Goal: Information Seeking & Learning: Learn about a topic

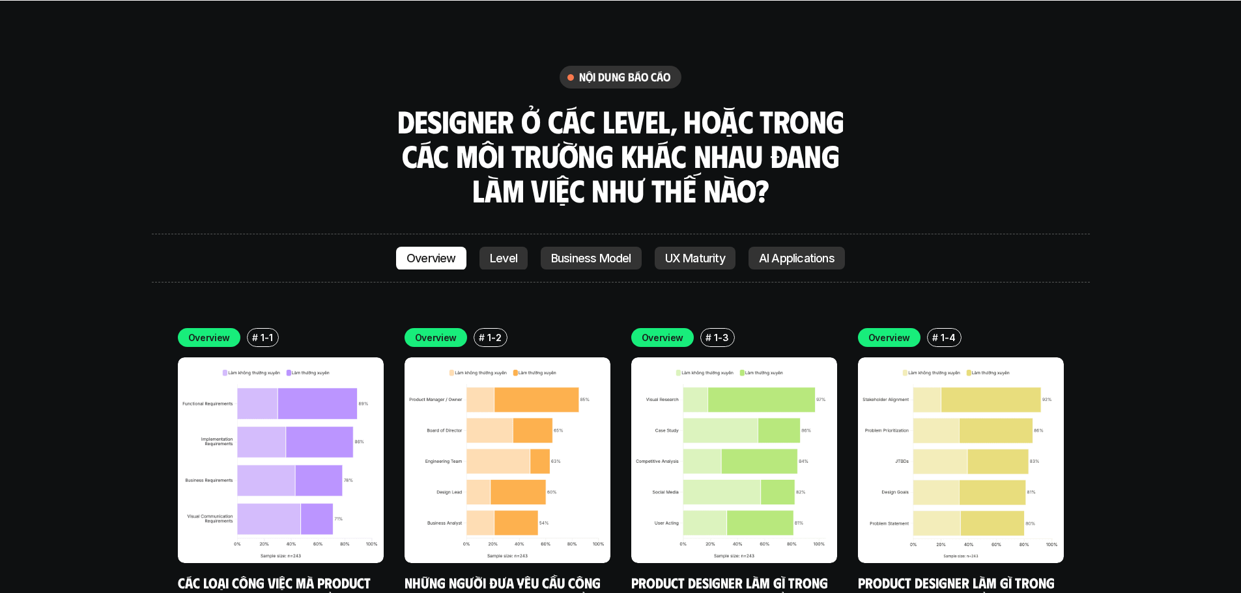
scroll to position [4429, 0]
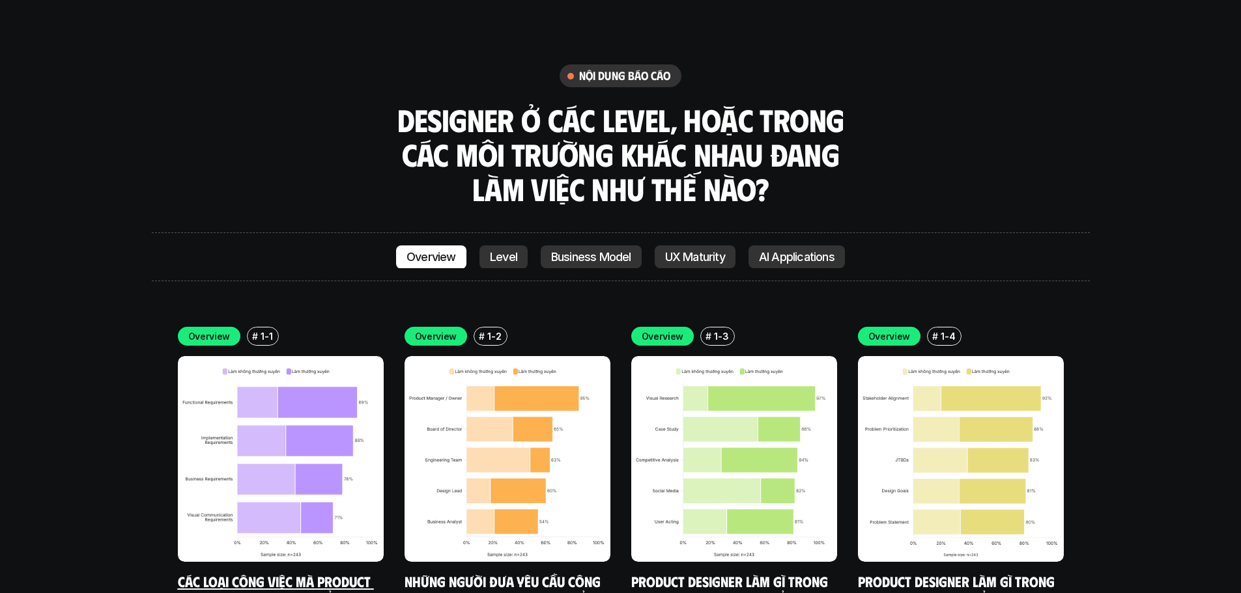
click at [289, 573] on link "Các loại công việc mà Product Designer nhận được - Tổng quan" at bounding box center [276, 599] width 196 height 53
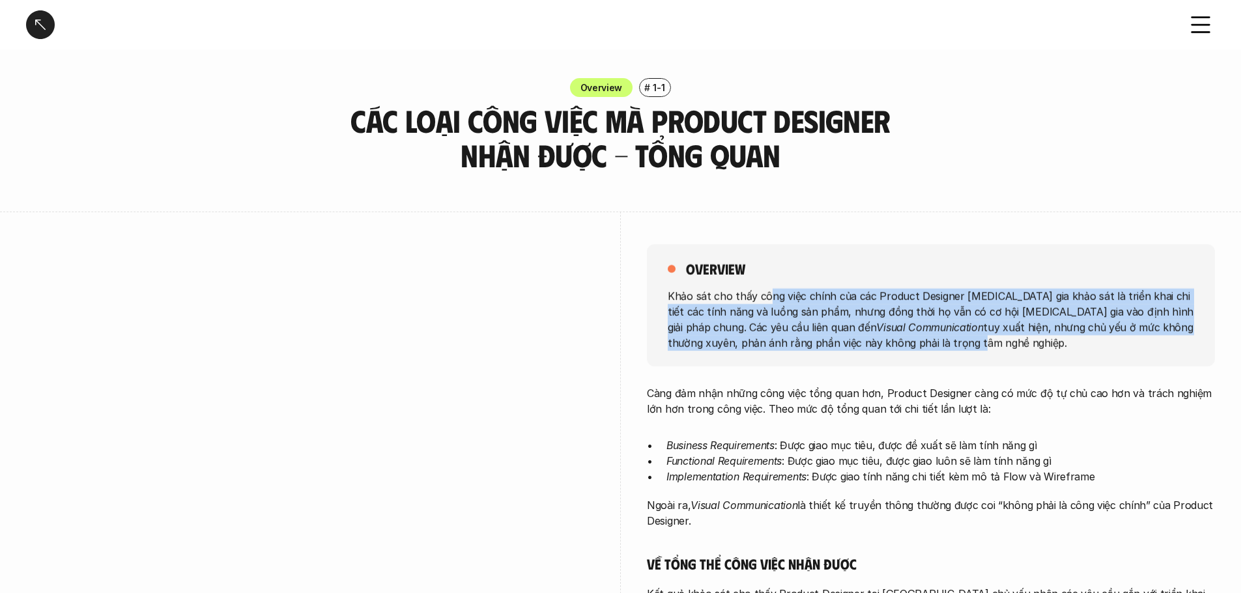
drag, startPoint x: 766, startPoint y: 301, endPoint x: 855, endPoint y: 339, distance: 96.3
click at [855, 339] on p "Khảo sát cho thấy công việc chính của các Product Designer [MEDICAL_DATA] gia k…" at bounding box center [931, 319] width 526 height 63
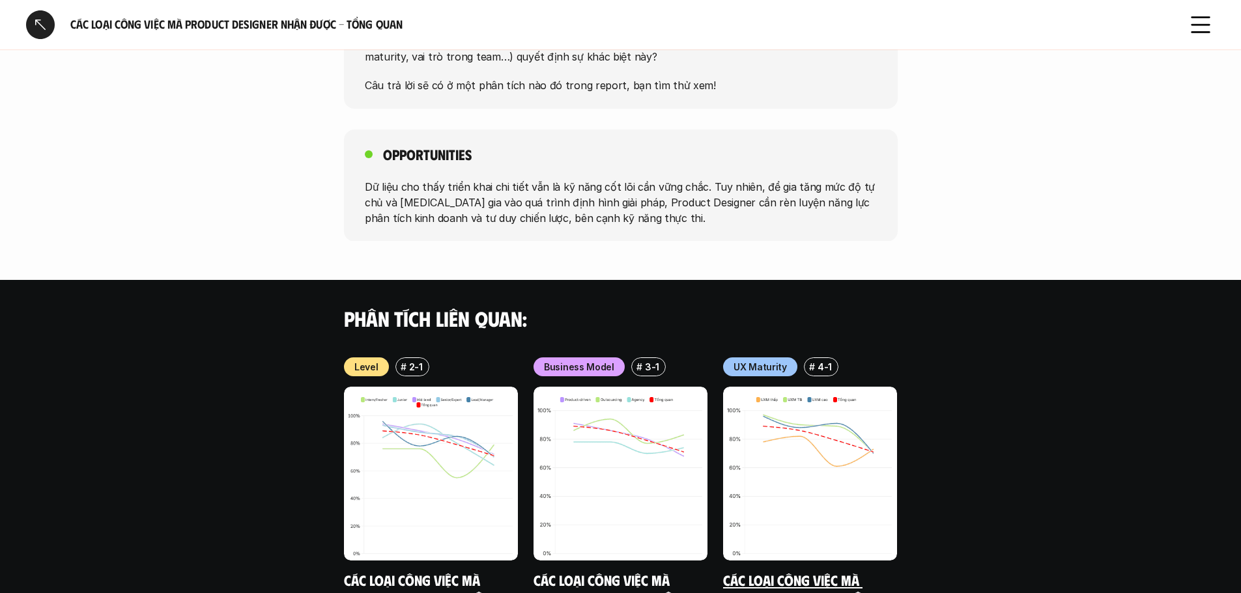
scroll to position [1107, 0]
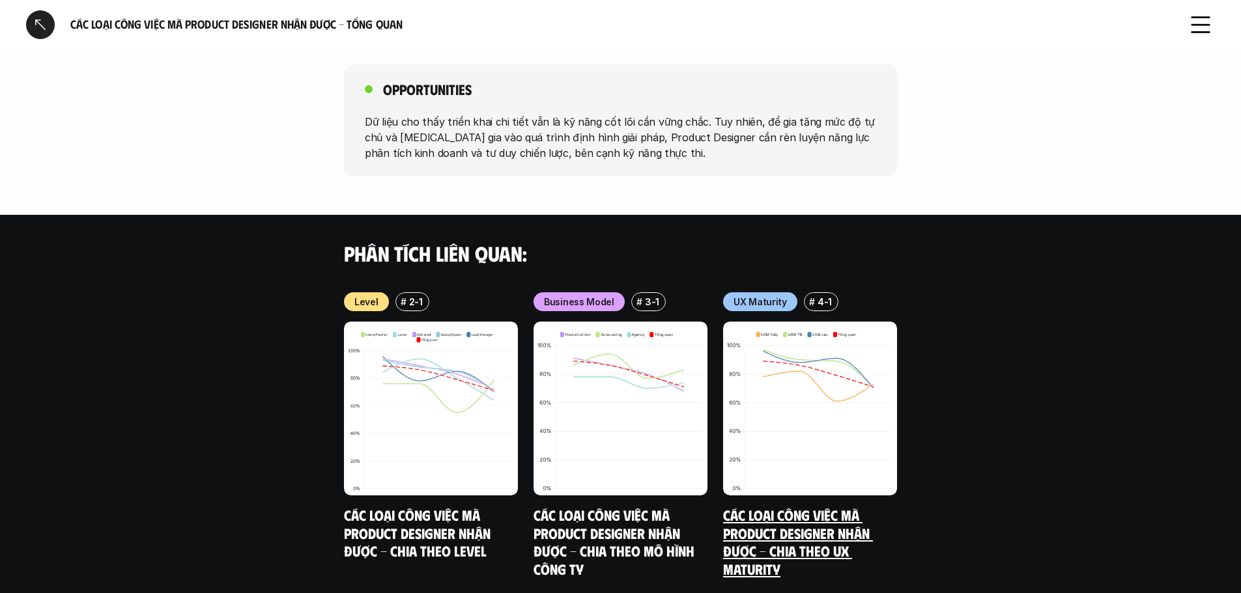
click at [830, 515] on link "Các loại công việc mà Product Designer nhận được - Chia theo UX Maturity" at bounding box center [798, 542] width 150 height 72
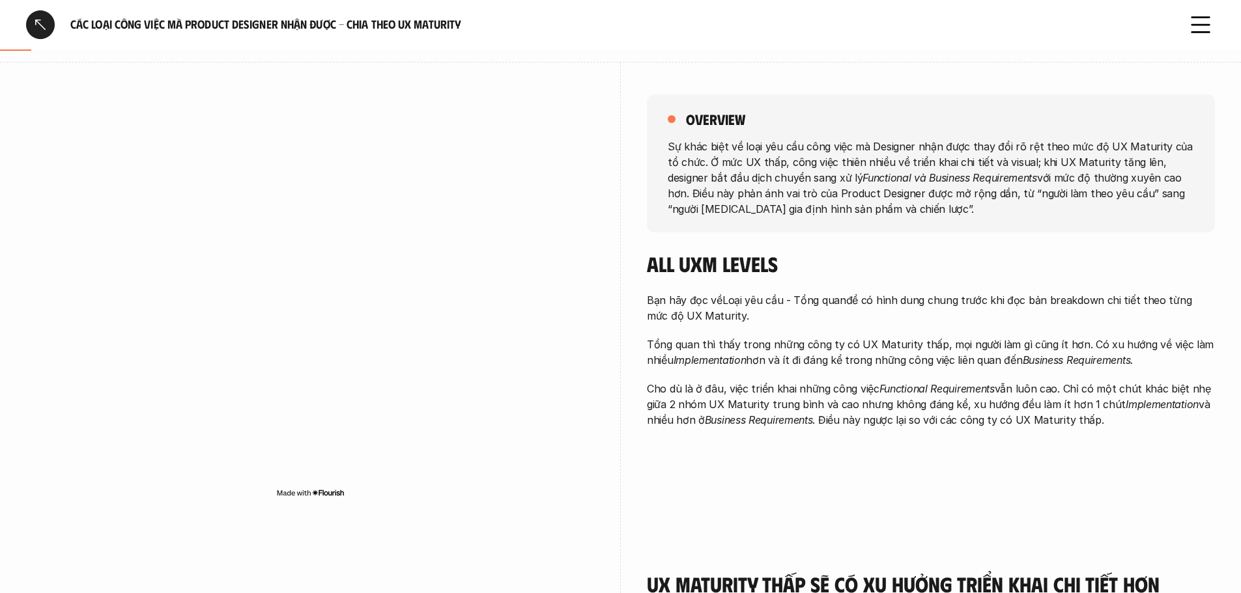
scroll to position [130, 0]
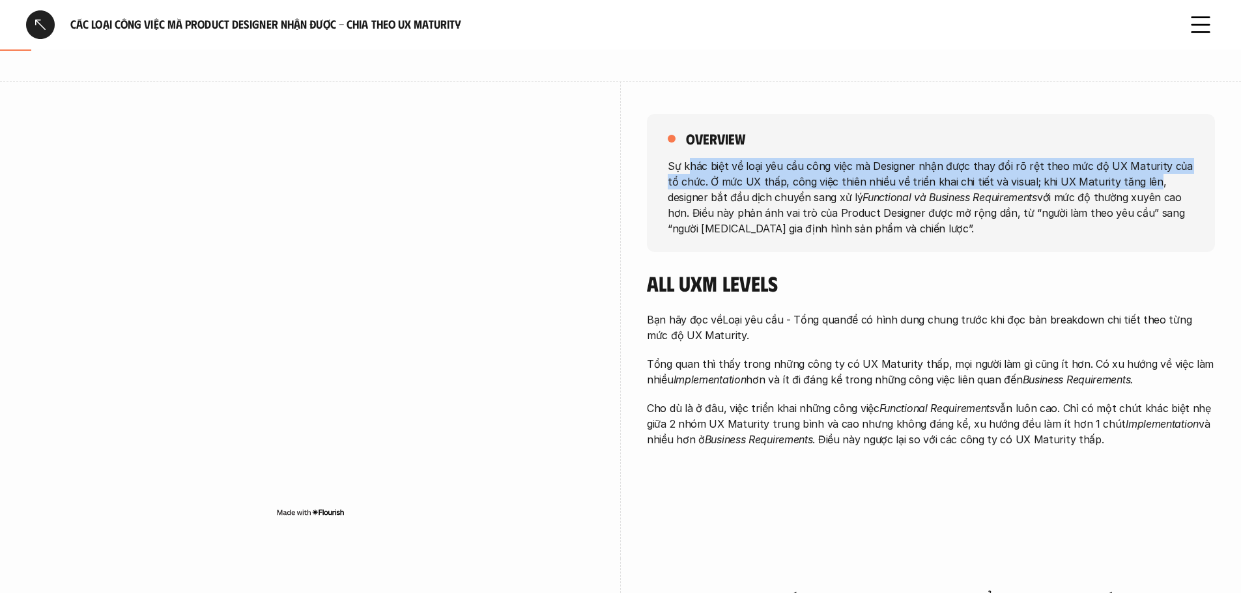
drag, startPoint x: 687, startPoint y: 157, endPoint x: 1133, endPoint y: 178, distance: 446.1
click at [1133, 178] on div "overview Sự khác biệt về loại yêu cầu công việc mà Designer nhận được thay đổi …" at bounding box center [931, 183] width 568 height 138
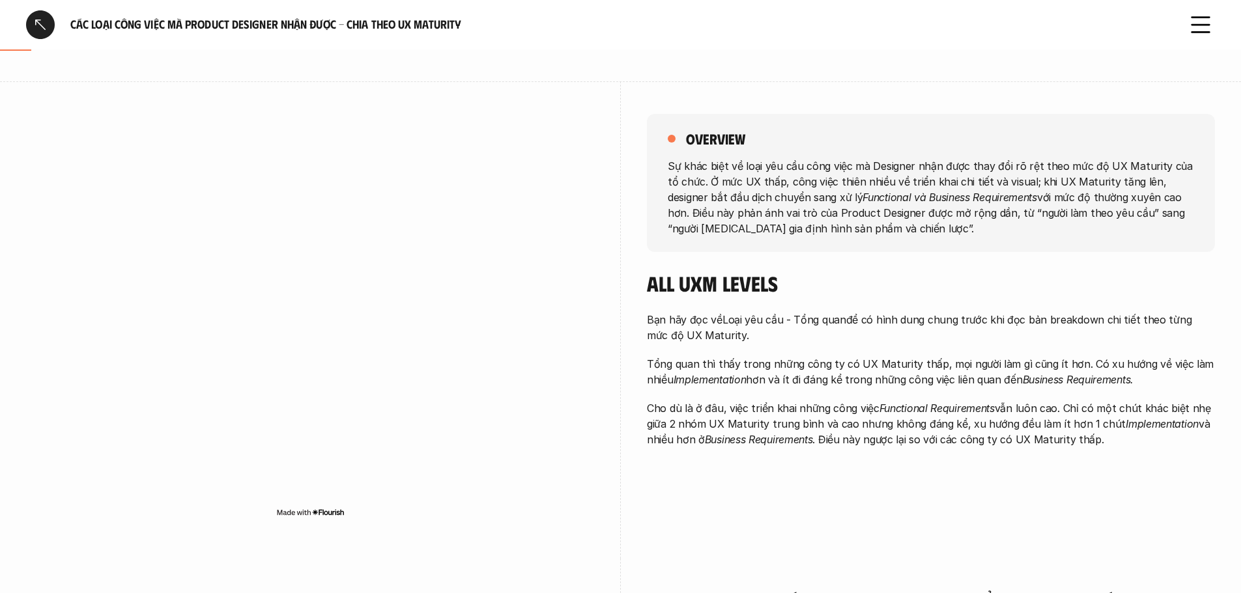
click at [880, 193] on em "Functional và Business Requirements" at bounding box center [949, 196] width 175 height 13
drag, startPoint x: 1025, startPoint y: 182, endPoint x: 1132, endPoint y: 186, distance: 107.6
click at [1132, 186] on p "Sự khác biệt về loại yêu cầu công việc mà Designer nhận được thay đổi rõ rệt th…" at bounding box center [931, 197] width 526 height 78
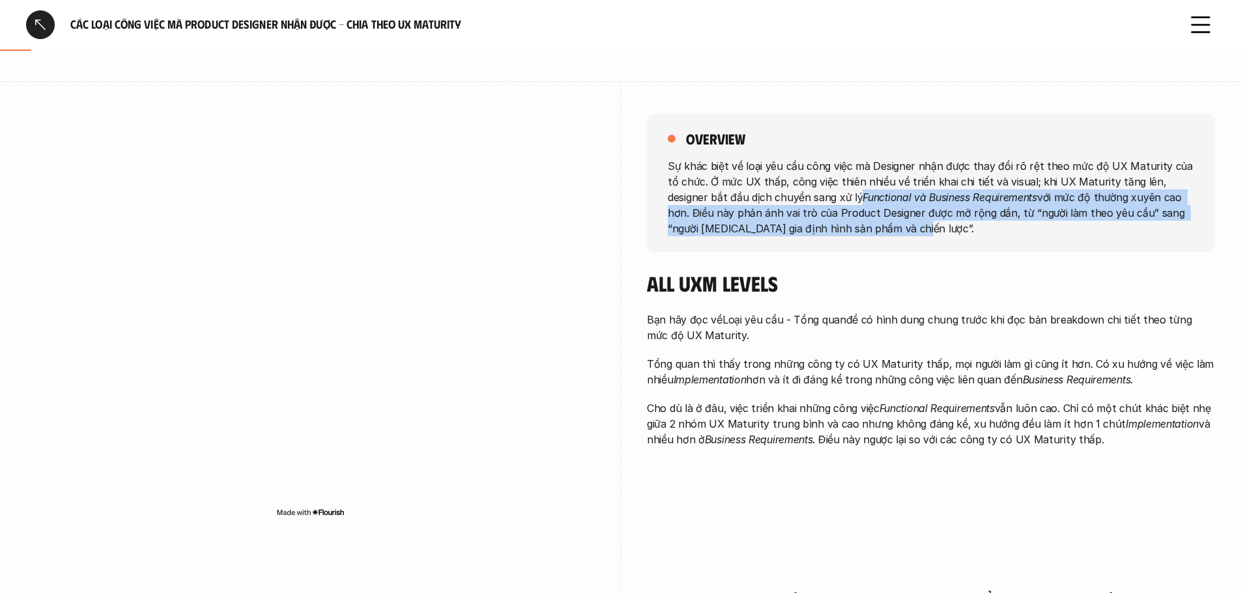
drag, startPoint x: 816, startPoint y: 199, endPoint x: 1154, endPoint y: 221, distance: 338.1
click at [1154, 221] on p "Sự khác biệt về loại yêu cầu công việc mà Designer nhận được thay đổi rõ rệt th…" at bounding box center [931, 197] width 526 height 78
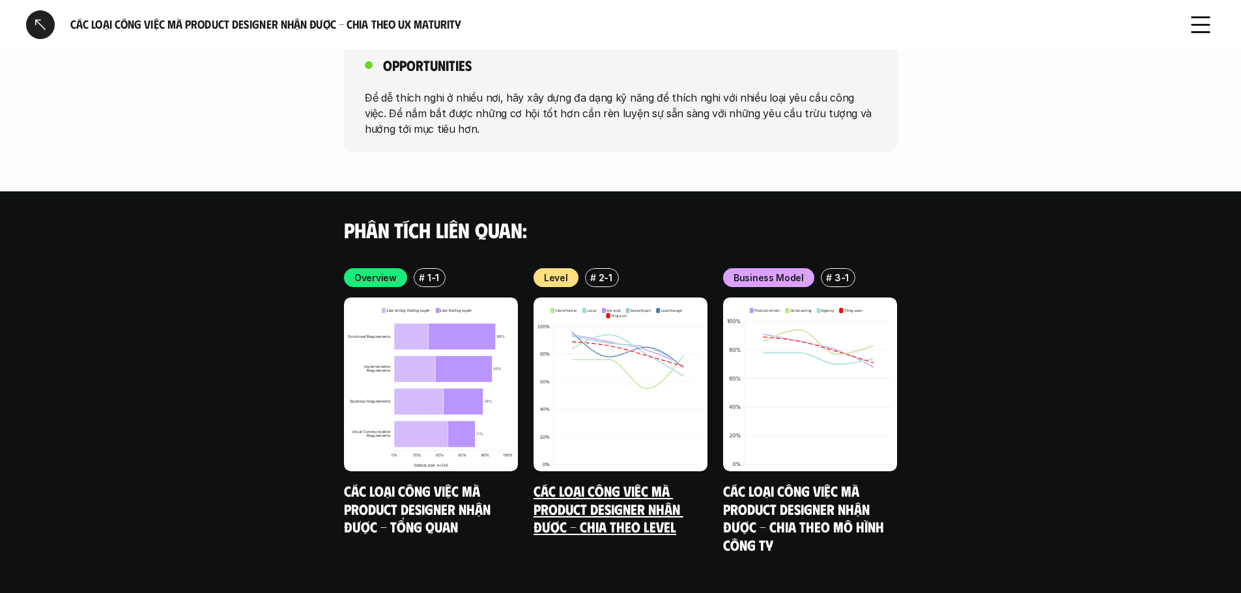
scroll to position [2286, 0]
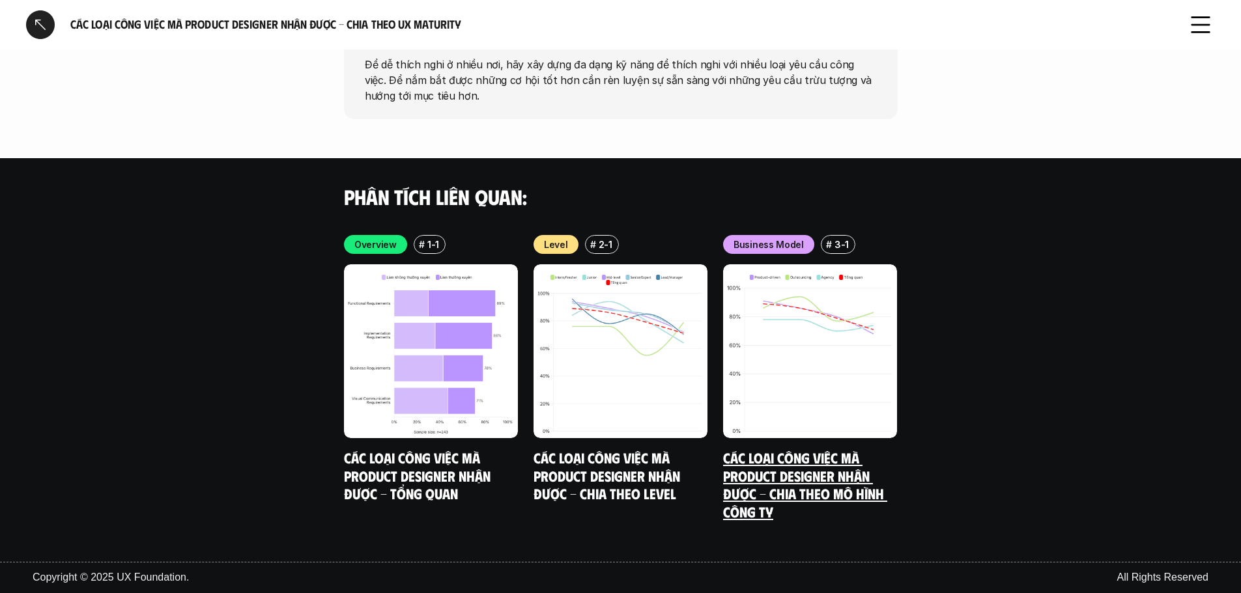
click at [770, 464] on link "Các loại công việc mà Product Designer nhận được - Chia theo mô hình công ty" at bounding box center [805, 485] width 164 height 72
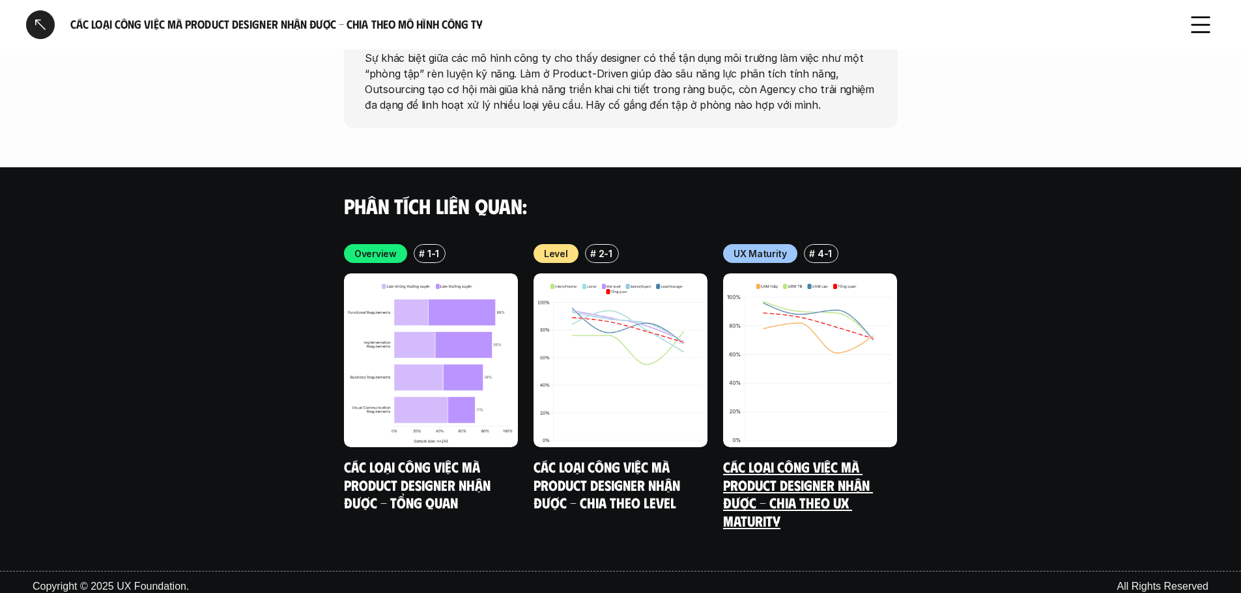
scroll to position [2437, 0]
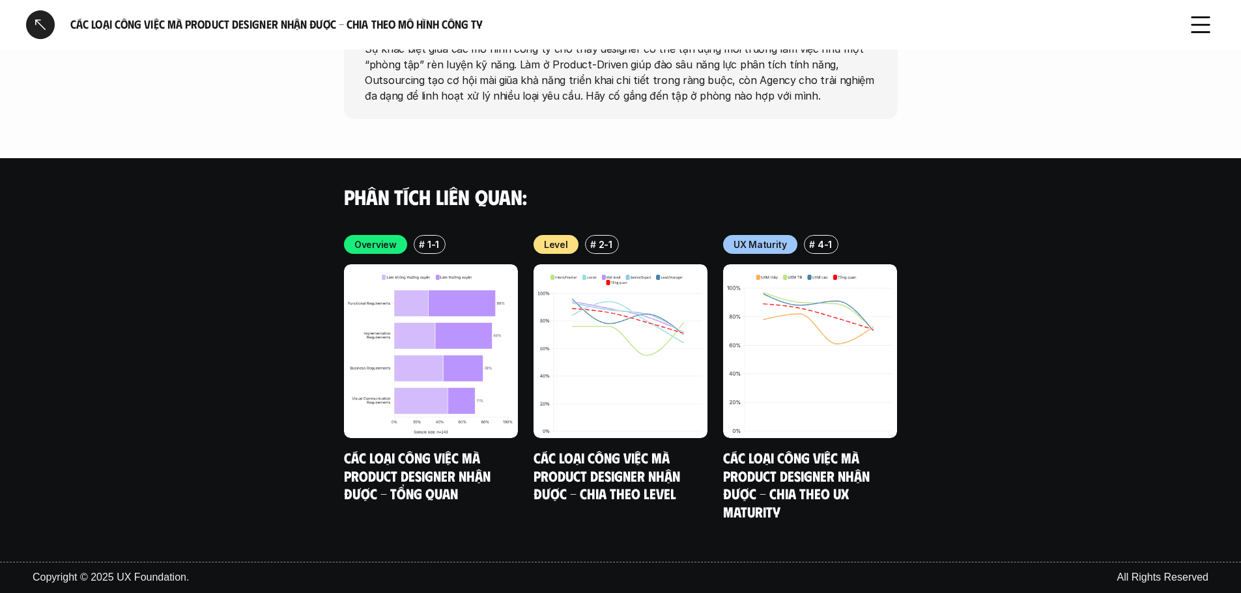
click at [53, 30] on div at bounding box center [40, 24] width 29 height 29
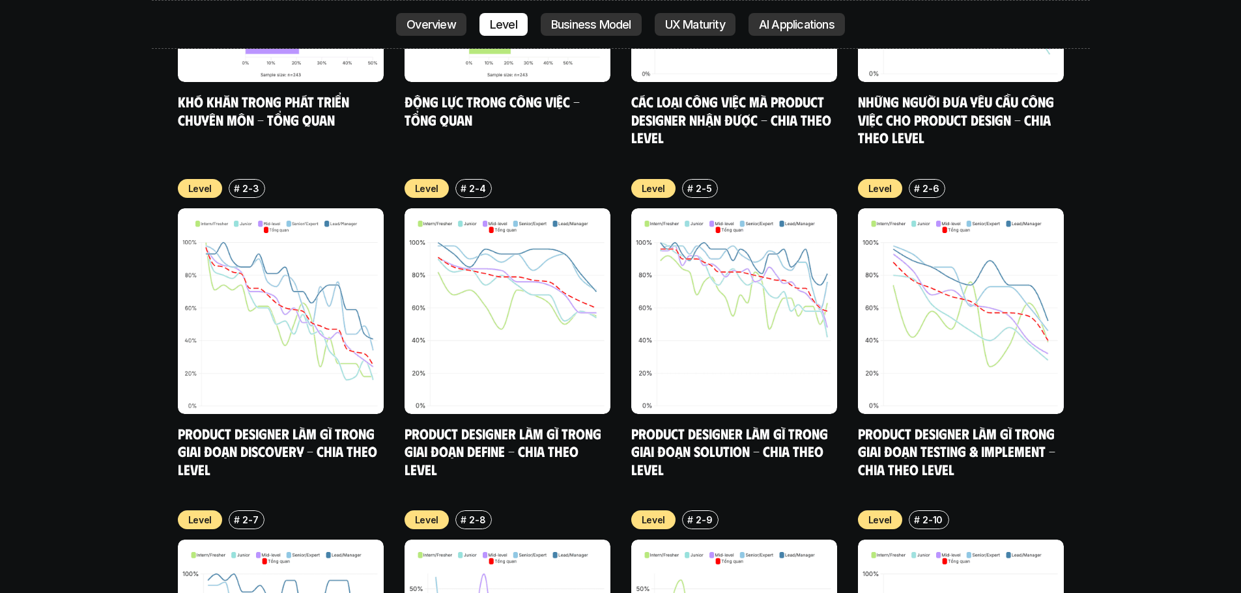
scroll to position [5599, 0]
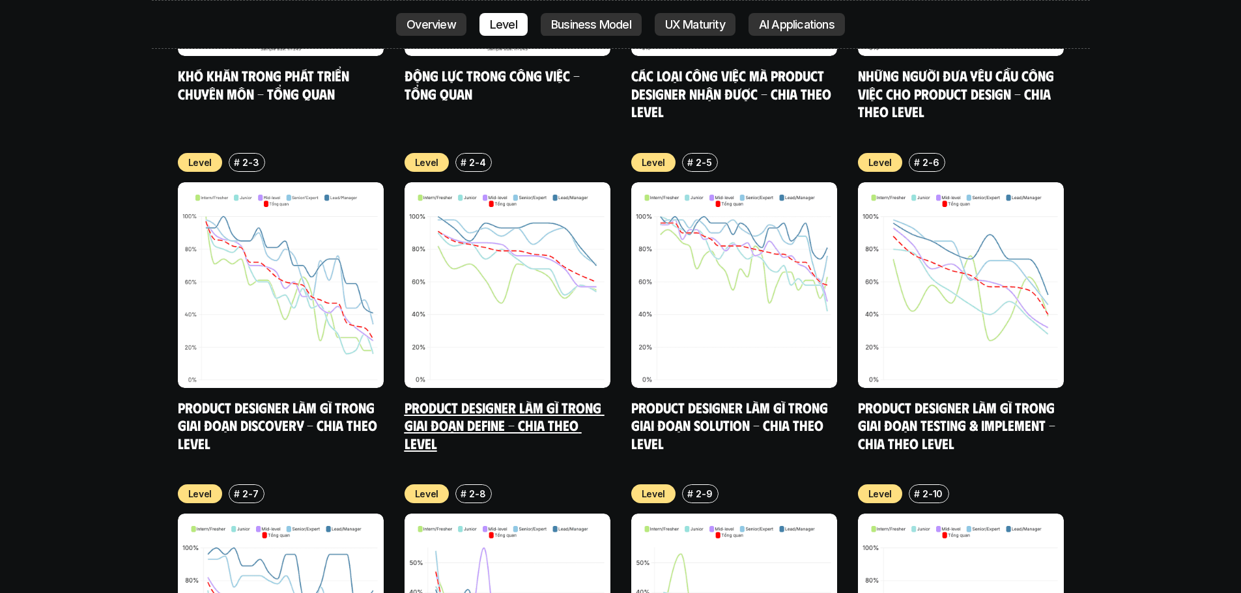
click at [507, 399] on link "Product Designer làm gì trong giai đoạn Define - Chia theo Level" at bounding box center [505, 425] width 200 height 53
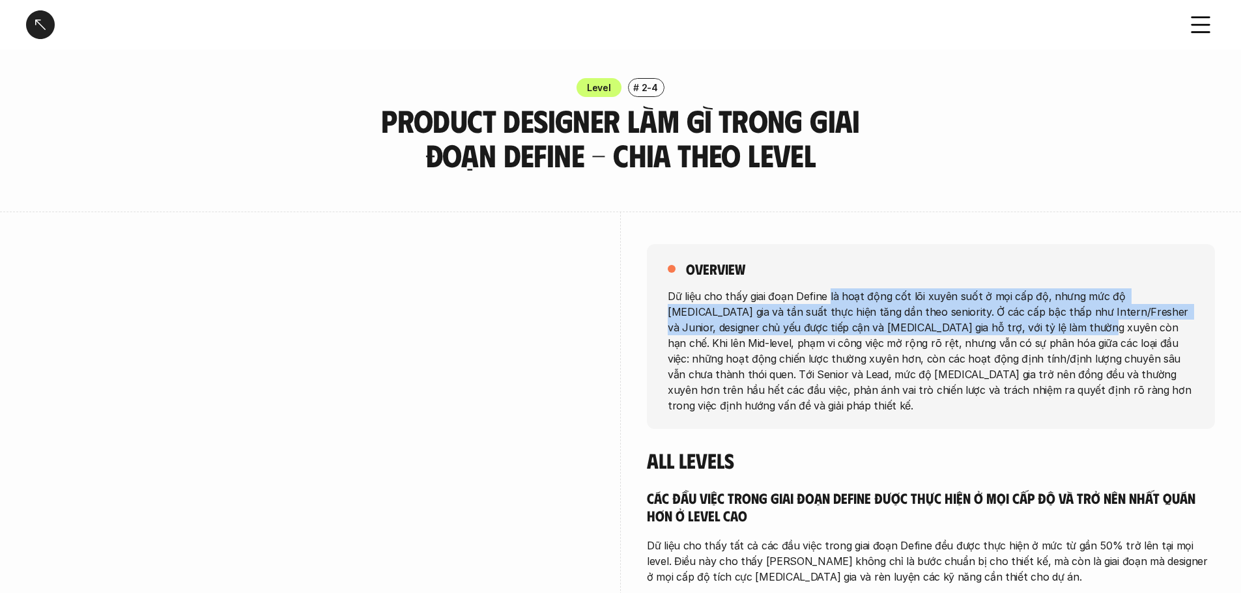
drag, startPoint x: 827, startPoint y: 299, endPoint x: 1013, endPoint y: 329, distance: 188.0
click at [1013, 329] on p "Dữ liệu cho thấy giai đoạn Define là hoạt động cốt lõi xuyên suốt ở mọi cấp độ,…" at bounding box center [931, 350] width 526 height 125
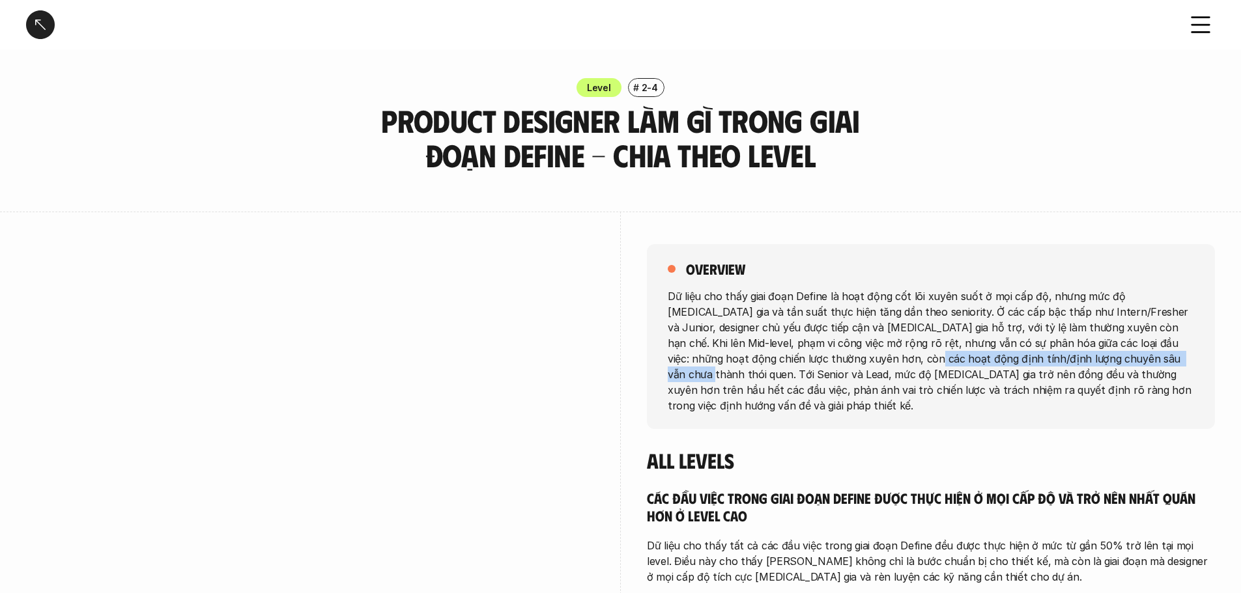
drag, startPoint x: 829, startPoint y: 364, endPoint x: 1077, endPoint y: 364, distance: 247.5
click at [1077, 364] on p "Dữ liệu cho thấy giai đoạn Define là hoạt động cốt lõi xuyên suốt ở mọi cấp độ,…" at bounding box center [931, 350] width 526 height 125
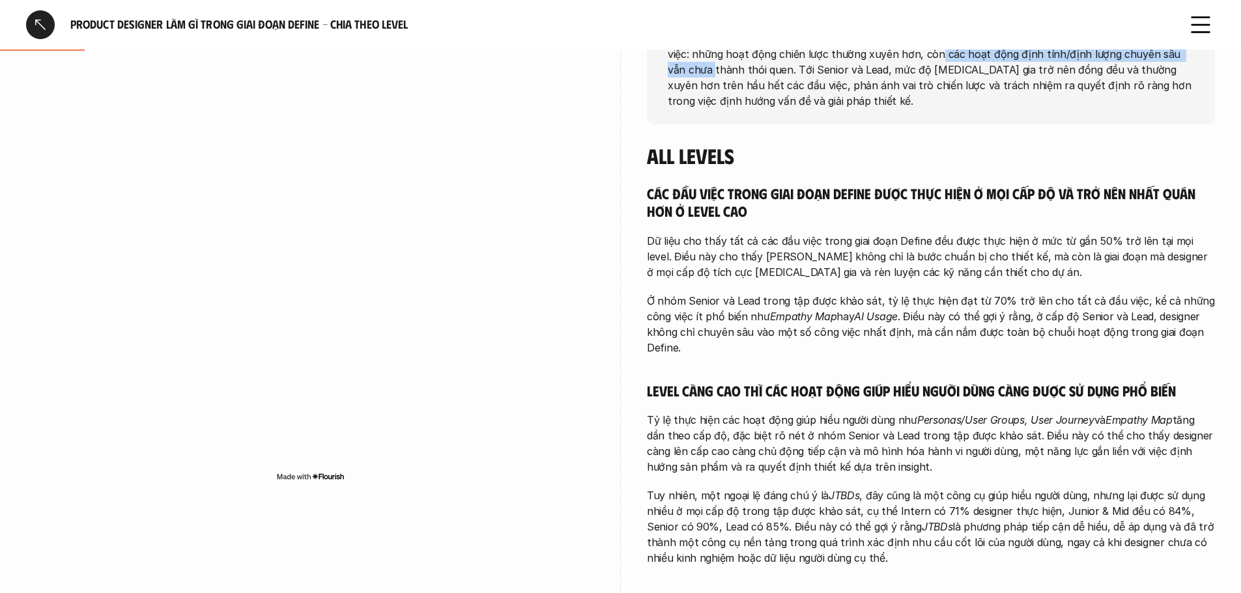
scroll to position [326, 0]
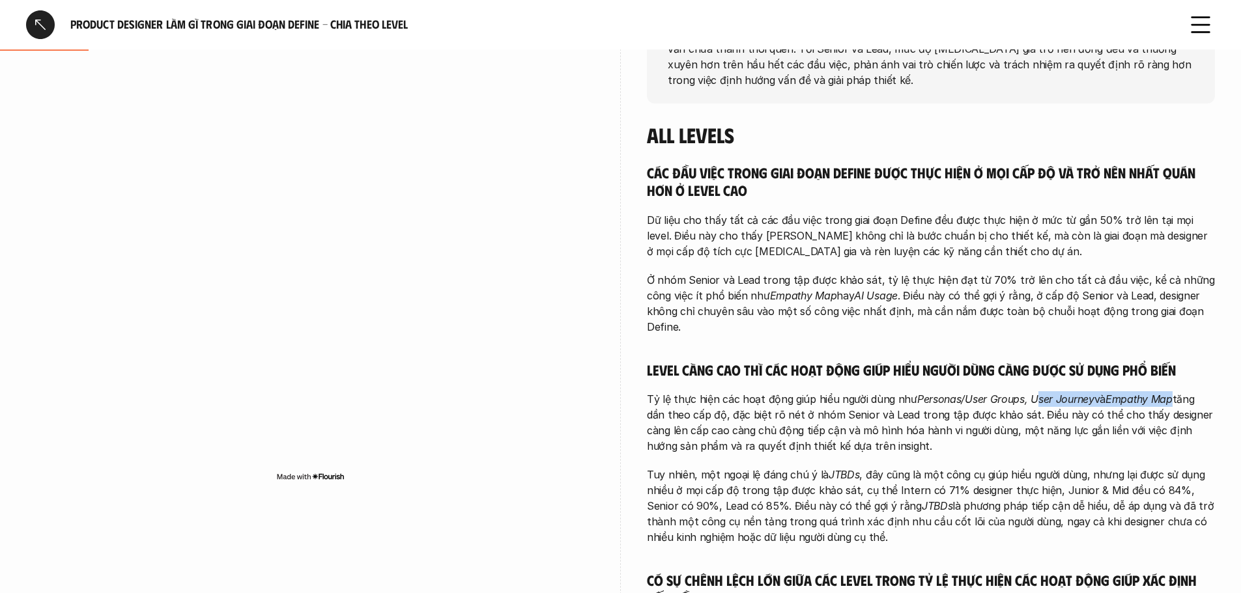
drag, startPoint x: 1034, startPoint y: 382, endPoint x: 1174, endPoint y: 388, distance: 139.5
click at [1174, 391] on p "Tỷ lệ thực hiện các hoạt động giúp hiểu người dùng như Personas/User Groups, Us…" at bounding box center [931, 422] width 568 height 63
drag, startPoint x: 732, startPoint y: 403, endPoint x: 1033, endPoint y: 429, distance: 302.7
click at [1033, 429] on p "Tỷ lệ thực hiện các hoạt động giúp hiểu người dùng như Personas/User Groups, Us…" at bounding box center [931, 422] width 568 height 63
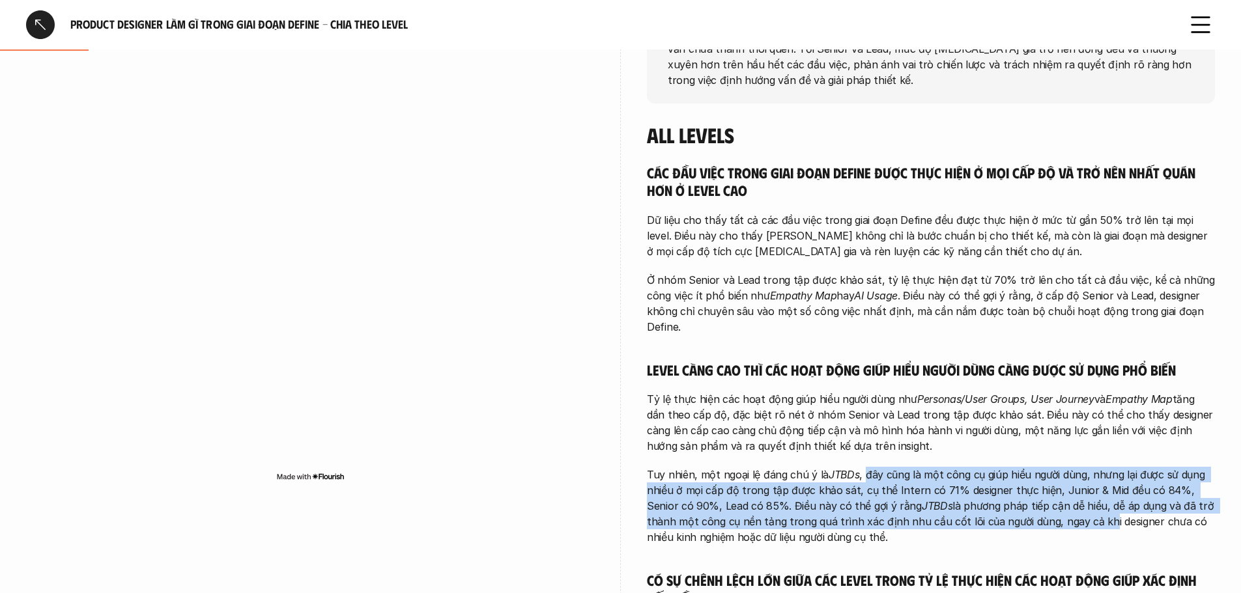
drag, startPoint x: 864, startPoint y: 463, endPoint x: 976, endPoint y: 506, distance: 119.4
click at [1049, 502] on p "Tuy nhiên, một ngoại lệ đáng chú ý là JTBDs , đây cũng là một công cụ giúp hiểu…" at bounding box center [931, 506] width 568 height 78
click at [779, 494] on p "Tuy nhiên, một ngoại lệ đáng chú ý là JTBDs , đây cũng là một công cụ giúp hiểu…" at bounding box center [931, 506] width 568 height 78
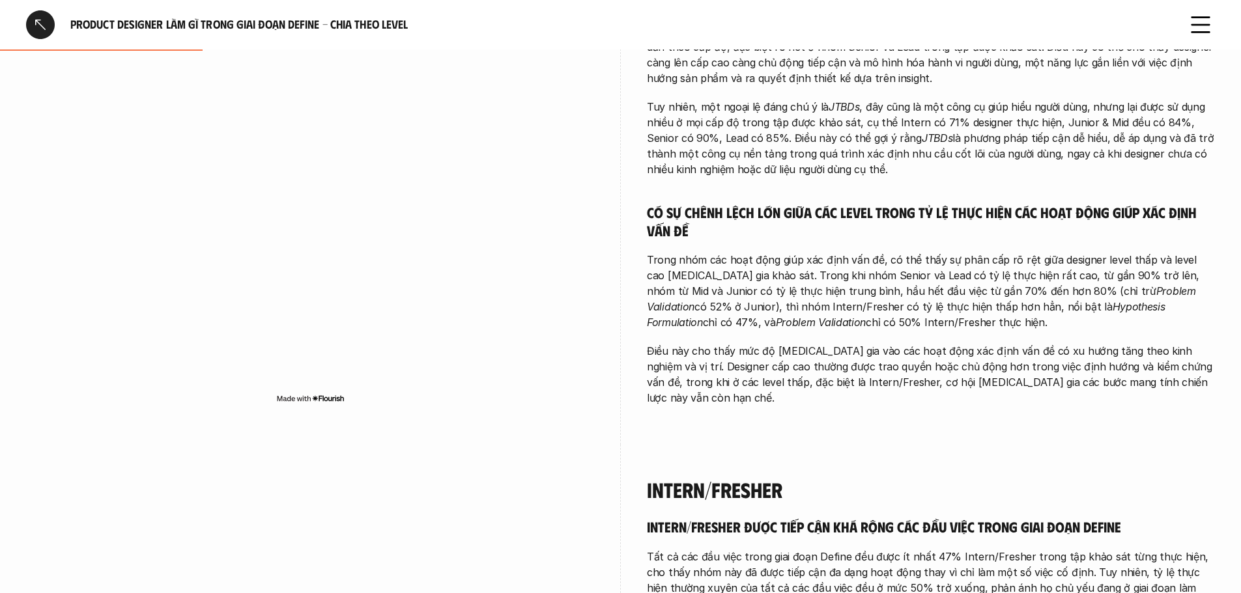
scroll to position [717, 0]
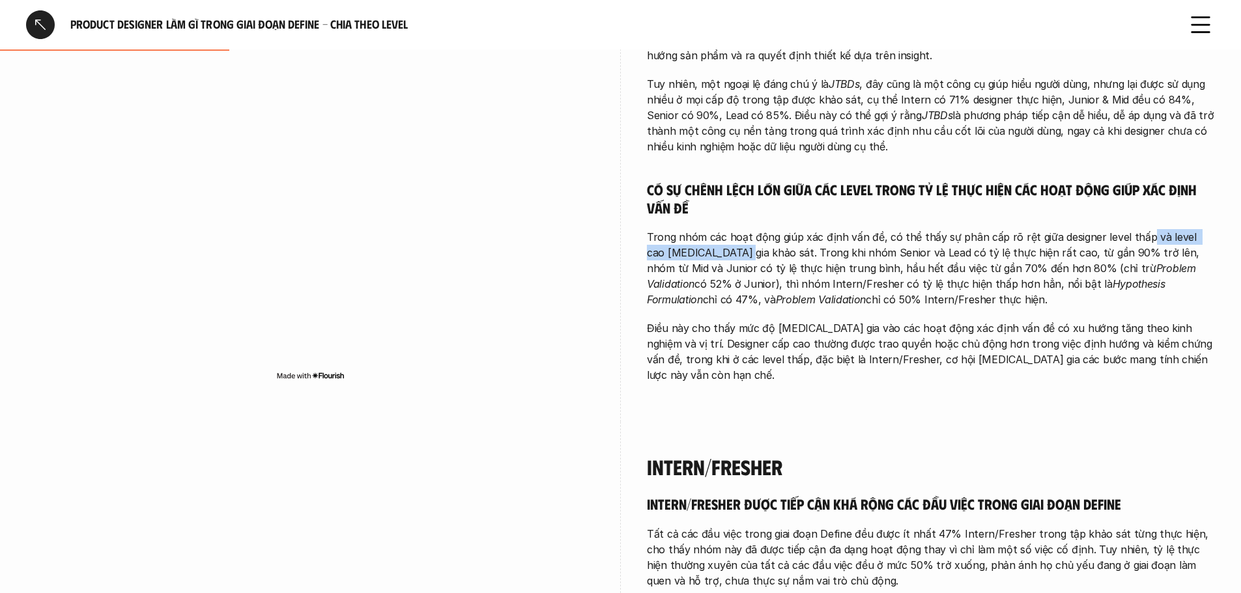
drag, startPoint x: 744, startPoint y: 231, endPoint x: 1137, endPoint y: 221, distance: 393.6
click at [1137, 229] on p "Trong nhóm các hoạt động giúp xác định vấn đề, có thể thấy sự phân cấp rõ rệt g…" at bounding box center [931, 268] width 568 height 78
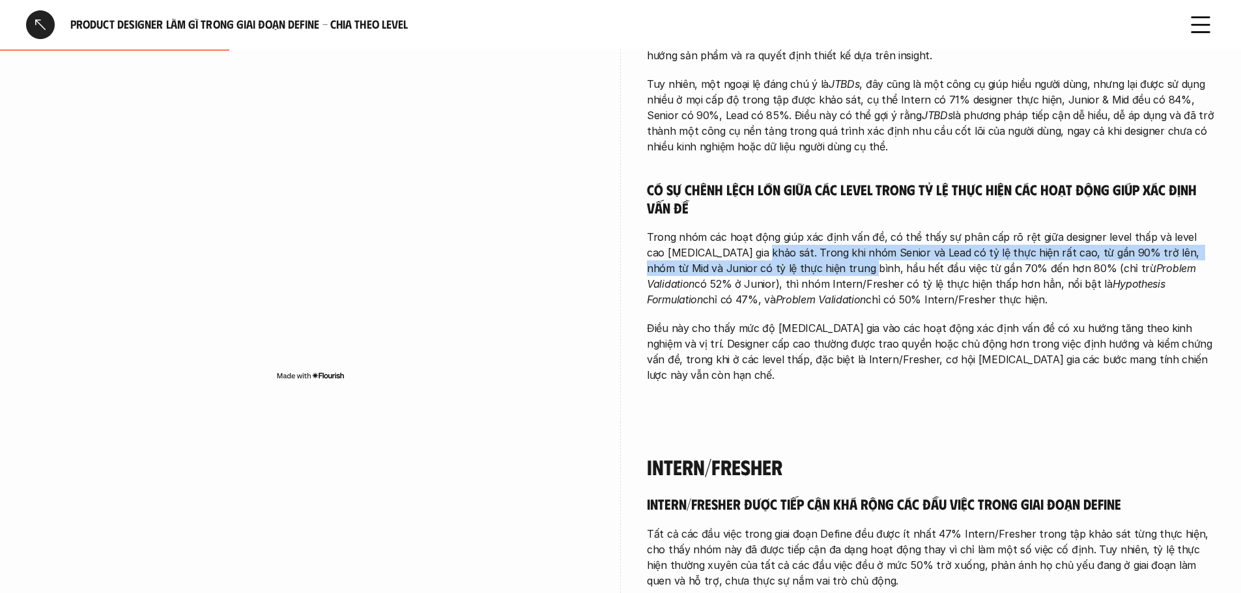
drag, startPoint x: 736, startPoint y: 237, endPoint x: 804, endPoint y: 257, distance: 71.1
click at [804, 257] on p "Trong nhóm các hoạt động giúp xác định vấn đề, có thể thấy sự phân cấp rõ rệt g…" at bounding box center [931, 268] width 568 height 78
click at [788, 259] on p "Trong nhóm các hoạt động giúp xác định vấn đề, có thể thấy sự phân cấp rõ rệt g…" at bounding box center [931, 268] width 568 height 78
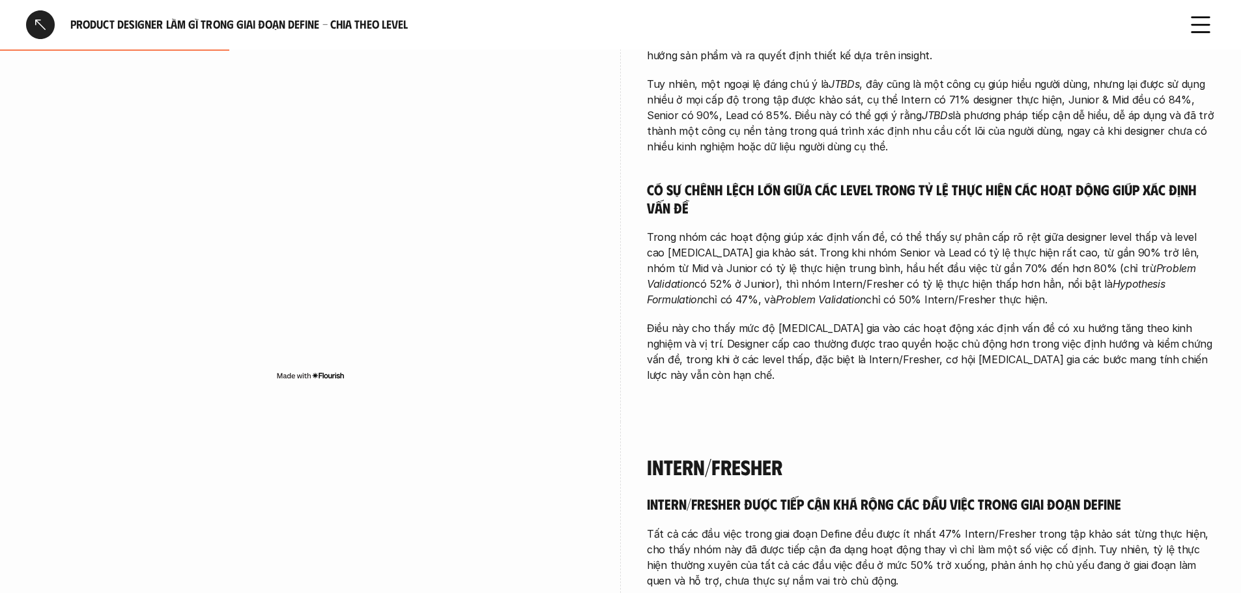
click at [783, 253] on p "Trong nhóm các hoạt động giúp xác định vấn đề, có thể thấy sự phân cấp rõ rệt g…" at bounding box center [931, 268] width 568 height 78
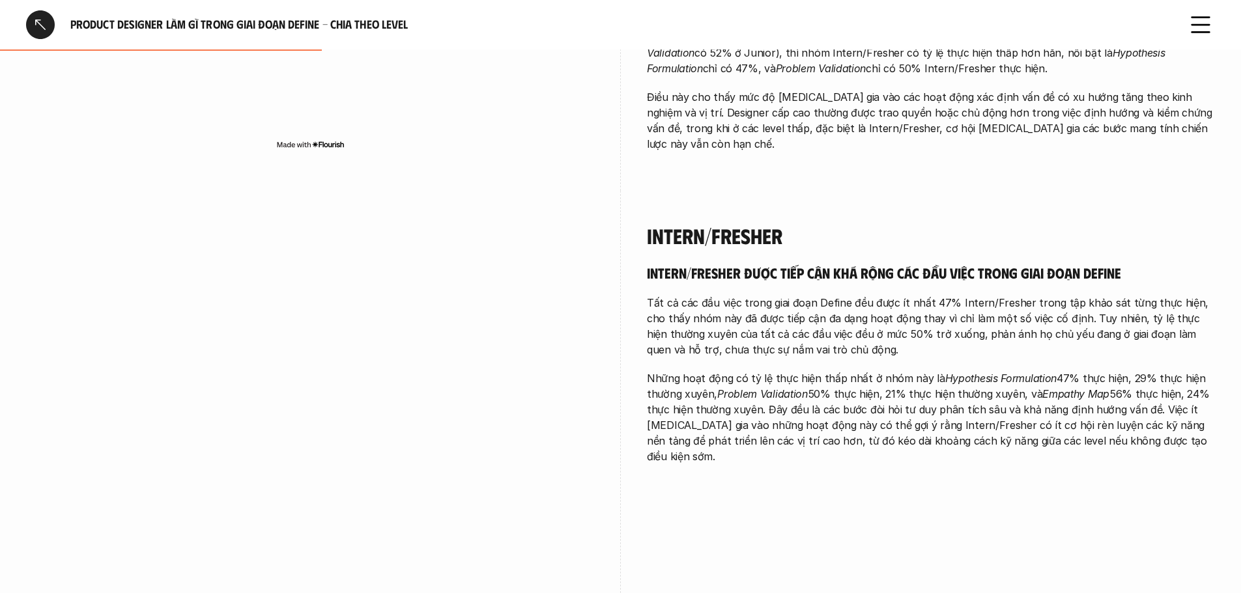
scroll to position [977, 0]
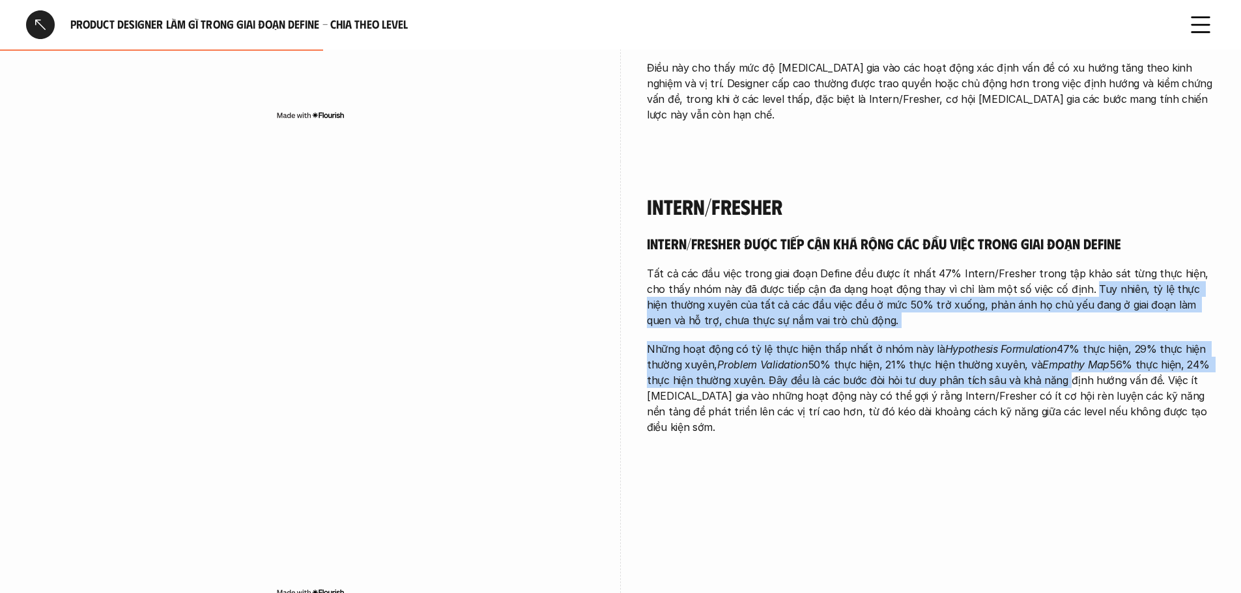
drag, startPoint x: 1063, startPoint y: 260, endPoint x: 1053, endPoint y: 347, distance: 87.3
click at [1053, 347] on div "Intern/Fresher được tiếp cận khá rộng các đầu việc trong giai đoạn Define Tất c…" at bounding box center [931, 334] width 568 height 201
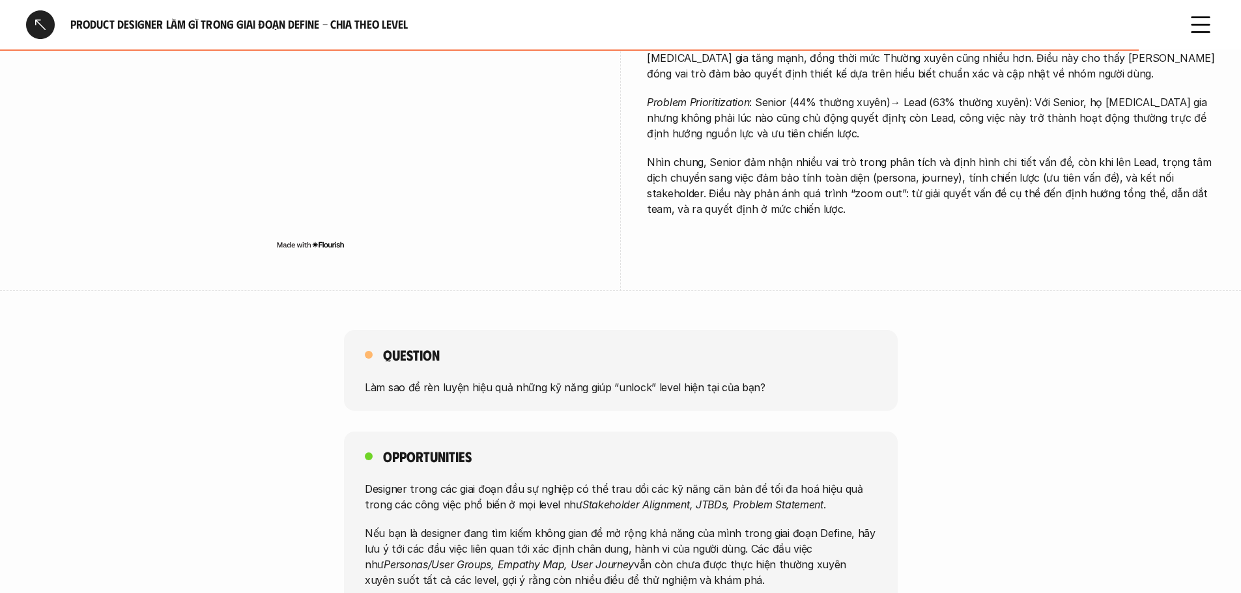
scroll to position [3257, 0]
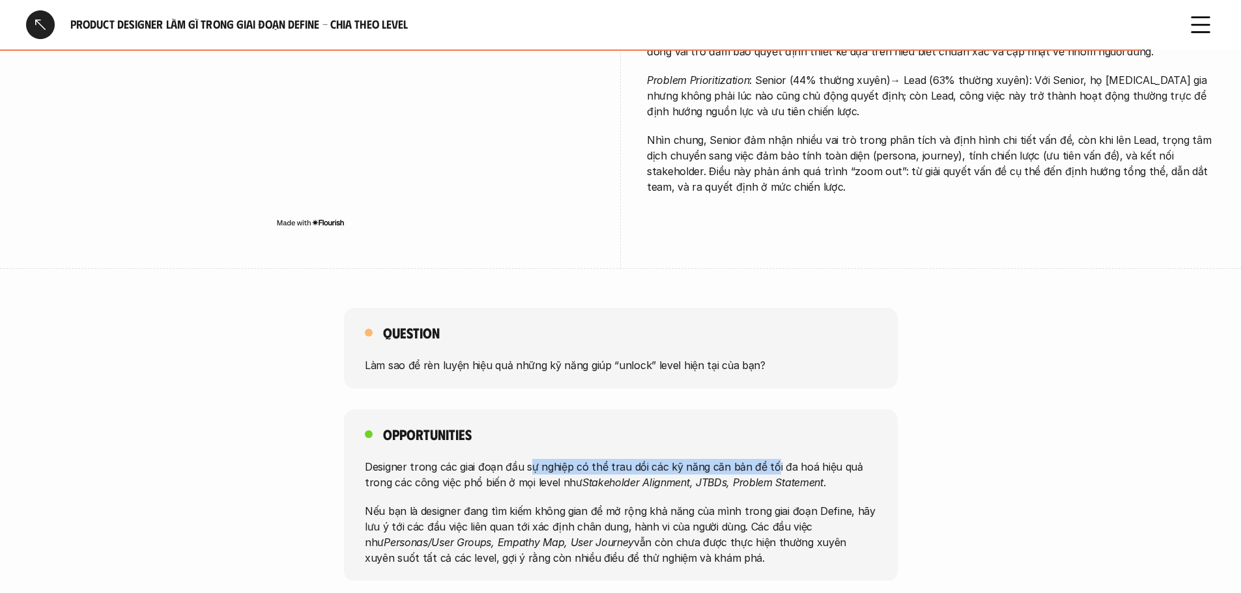
drag, startPoint x: 532, startPoint y: 442, endPoint x: 770, endPoint y: 440, distance: 238.4
click at [770, 459] on p "Designer trong các giai đoạn đầu sự nghiệp có thể trau dồi các kỹ năng căn bản …" at bounding box center [621, 474] width 512 height 31
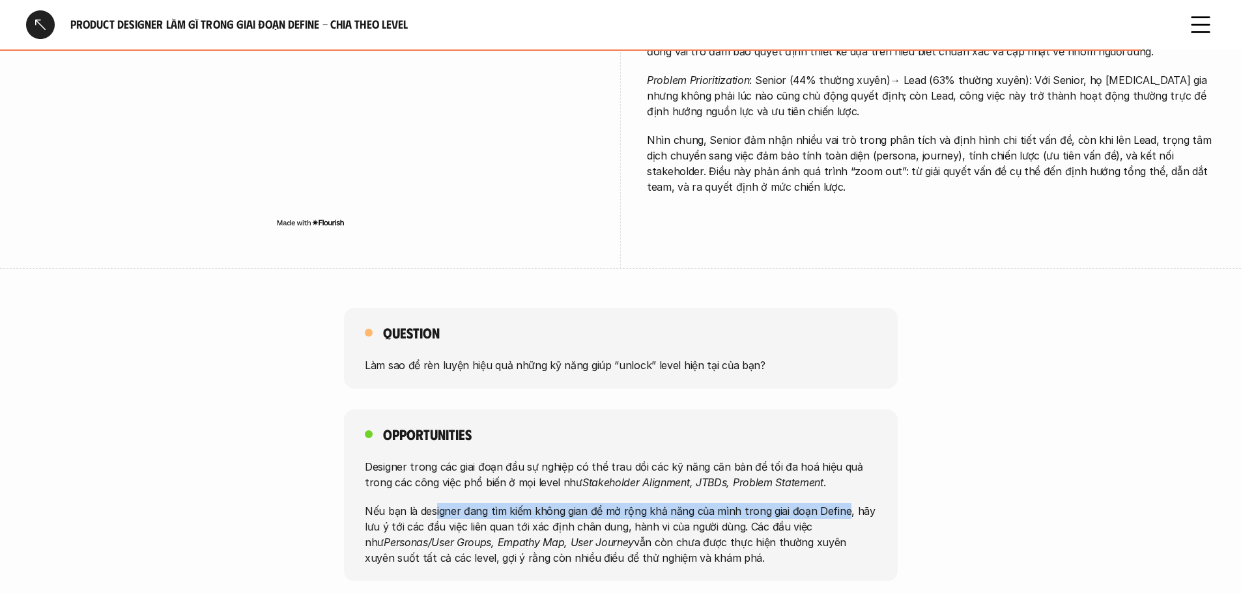
drag, startPoint x: 435, startPoint y: 482, endPoint x: 840, endPoint y: 483, distance: 404.5
click at [840, 503] on p "Nếu bạn là designer đang tìm kiếm không gian để mở rộng khả năng của mình trong…" at bounding box center [621, 534] width 512 height 63
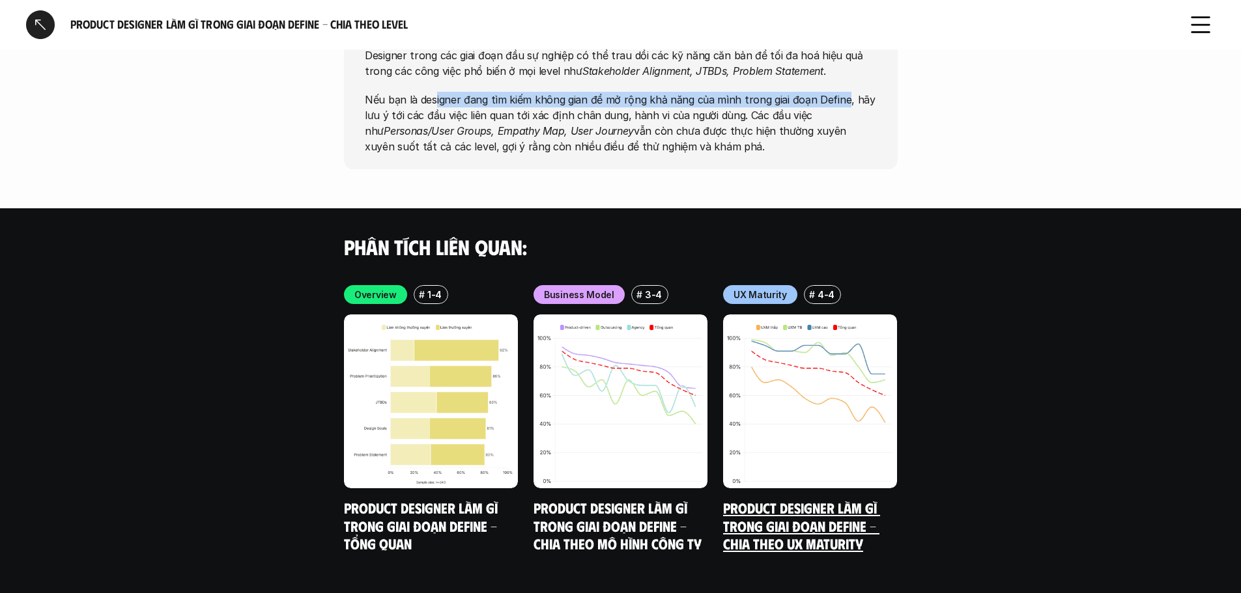
scroll to position [3670, 0]
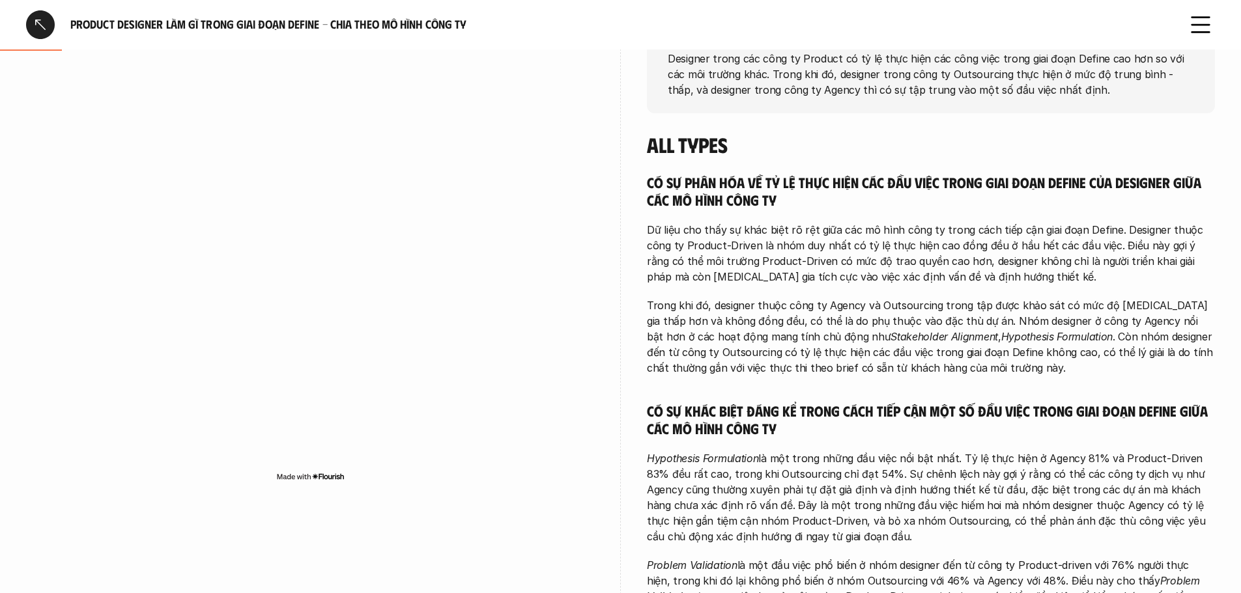
scroll to position [261, 0]
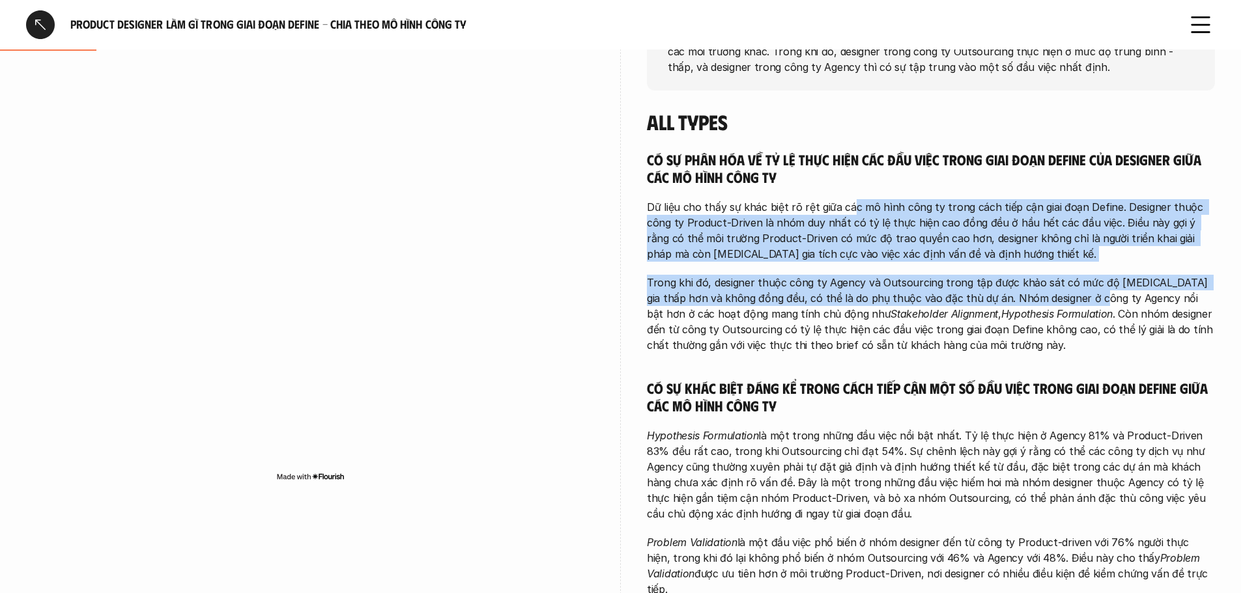
drag, startPoint x: 847, startPoint y: 213, endPoint x: 1072, endPoint y: 291, distance: 238.6
click at [1072, 291] on div "Có sự phân hóa về tỷ lệ thực hiện các đầu việc trong giai đoạn Define của desig…" at bounding box center [931, 411] width 568 height 522
click at [943, 299] on p "Trong khi đó, designer thuộc công ty Agency và Outsourcing trong tập được khảo …" at bounding box center [931, 314] width 568 height 78
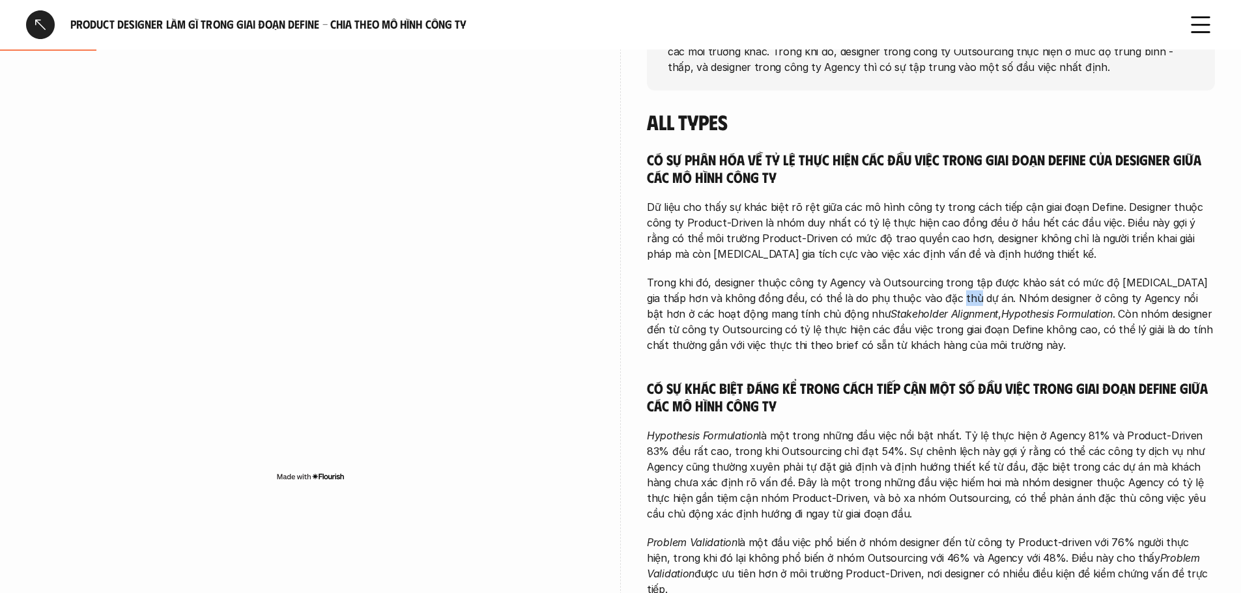
drag, startPoint x: 926, startPoint y: 300, endPoint x: 940, endPoint y: 304, distance: 14.2
click at [940, 304] on p "Trong khi đó, designer thuộc công ty Agency và Outsourcing trong tập được khảo …" at bounding box center [931, 314] width 568 height 78
click at [939, 304] on p "Trong khi đó, designer thuộc công ty Agency và Outsourcing trong tập được khảo …" at bounding box center [931, 314] width 568 height 78
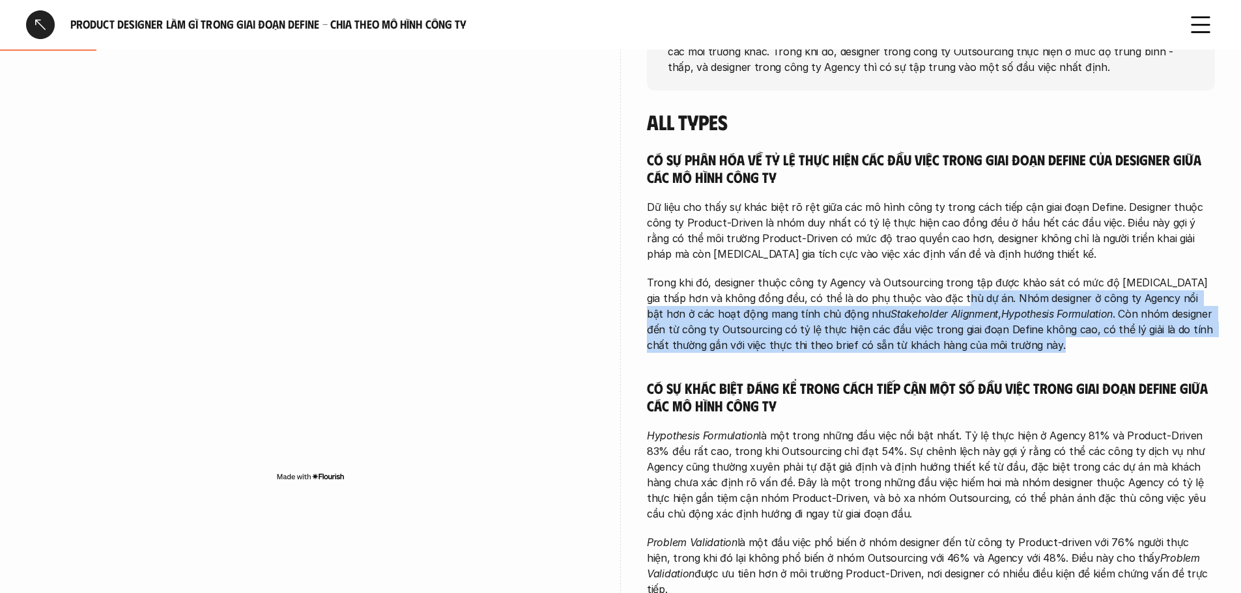
drag, startPoint x: 931, startPoint y: 301, endPoint x: 976, endPoint y: 346, distance: 63.6
click at [976, 346] on p "Trong khi đó, designer thuộc công ty Agency và Outsourcing trong tập được khảo …" at bounding box center [931, 314] width 568 height 78
drag, startPoint x: 865, startPoint y: 362, endPoint x: 778, endPoint y: 362, distance: 86.6
click at [864, 362] on div "Có sự phân hóa về tỷ lệ thực hiện các đầu việc trong giai đoạn Define của desig…" at bounding box center [931, 411] width 568 height 522
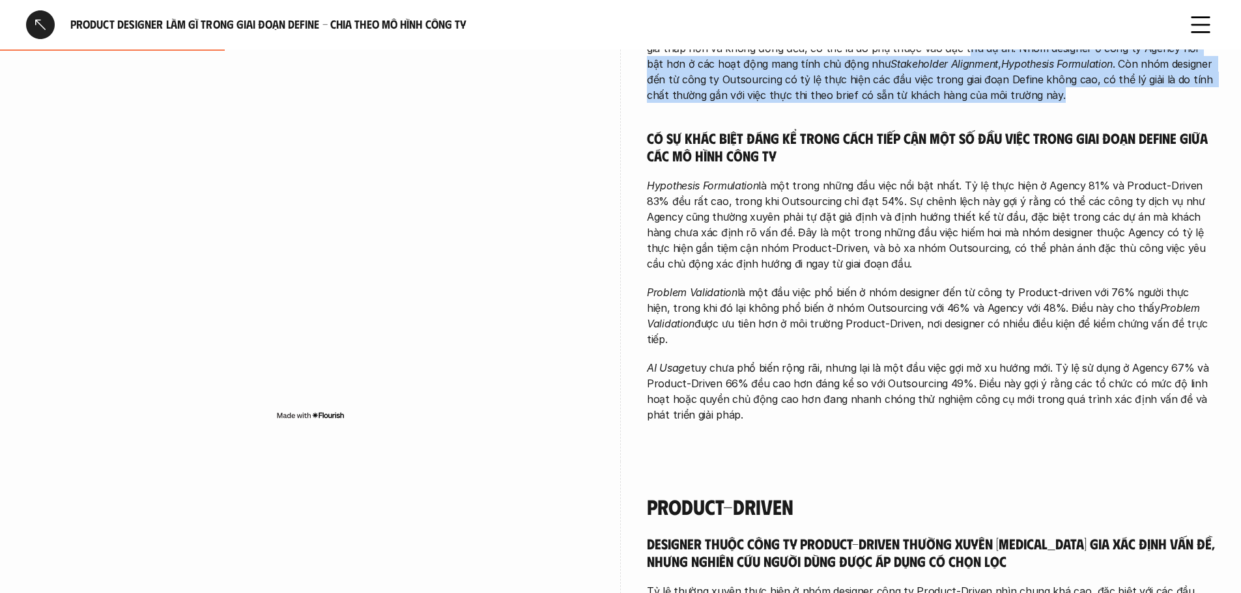
scroll to position [521, 0]
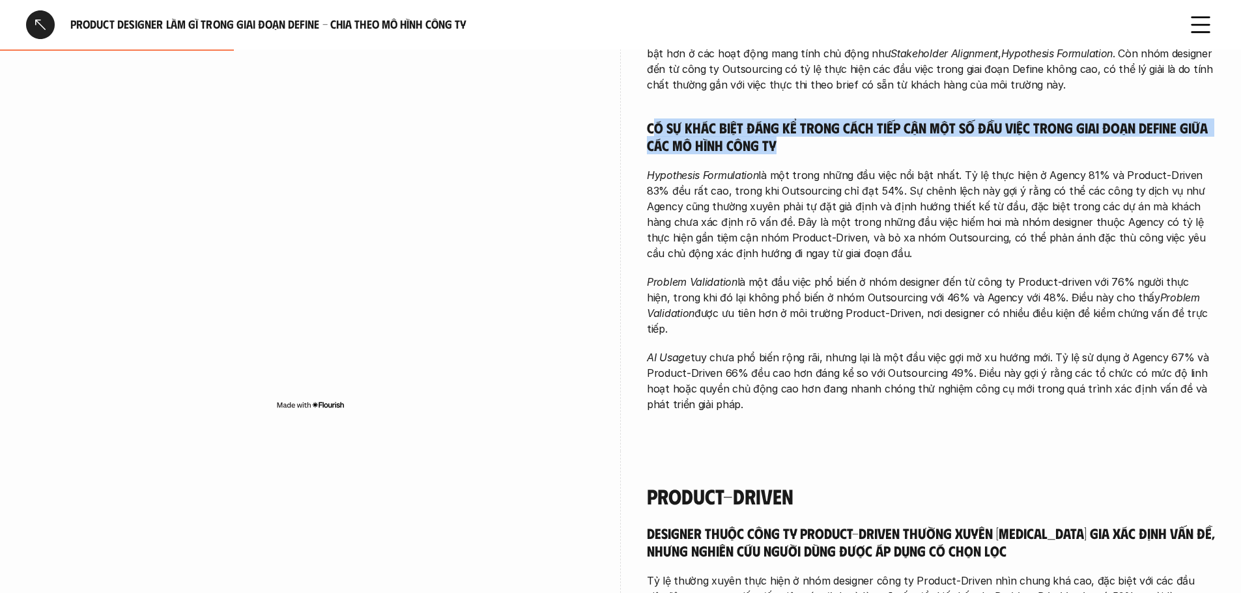
drag, startPoint x: 653, startPoint y: 124, endPoint x: 787, endPoint y: 153, distance: 136.7
click at [787, 153] on h5 "Có sự khác biệt đáng kể trong cách tiếp cận một số đầu việc trong giai đoạn Def…" at bounding box center [931, 137] width 568 height 36
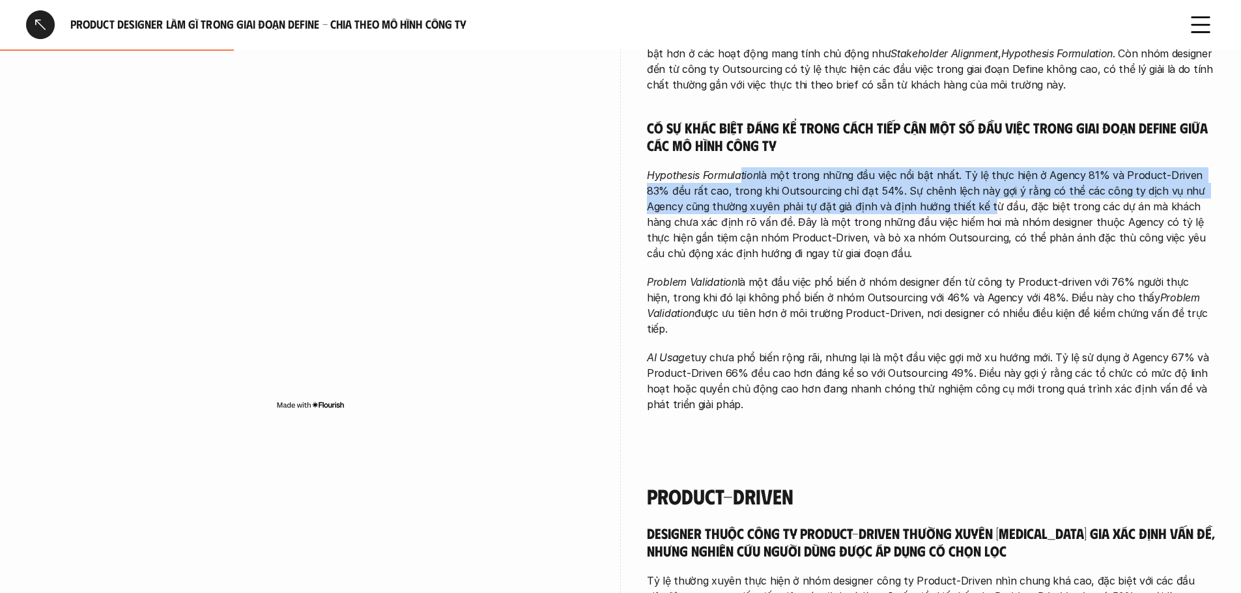
drag, startPoint x: 739, startPoint y: 177, endPoint x: 943, endPoint y: 211, distance: 206.0
click at [943, 211] on p "Hypothesis Formulation là một trong những đầu việc nổi bật nhất. Tỷ lệ thực hiệ…" at bounding box center [931, 214] width 568 height 94
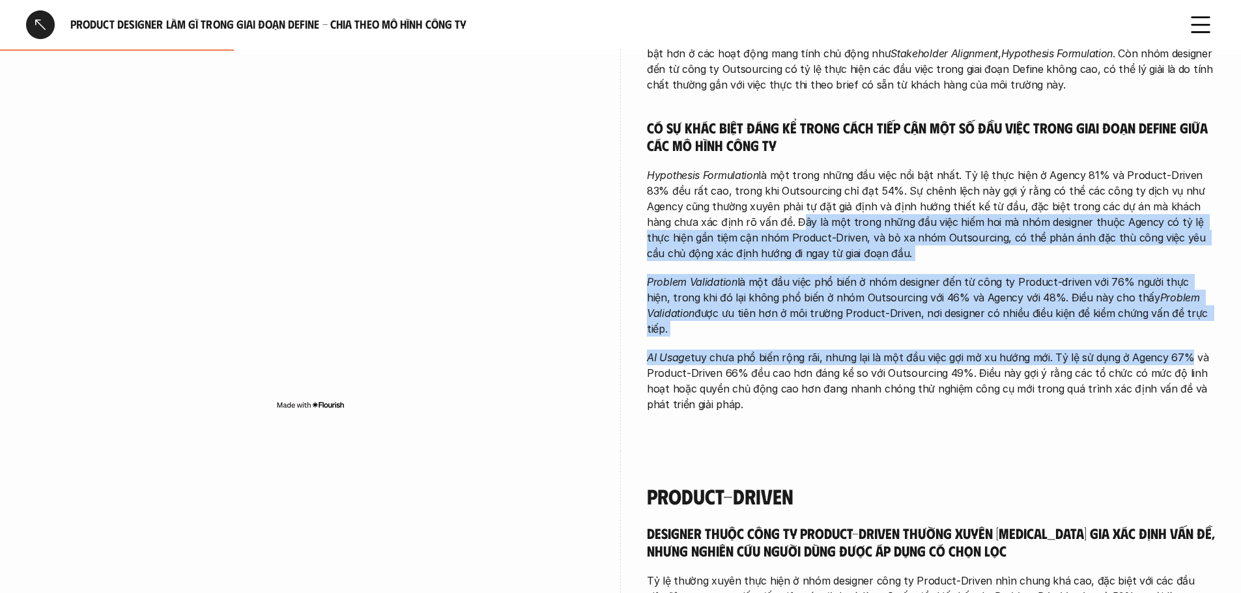
drag, startPoint x: 720, startPoint y: 223, endPoint x: 1176, endPoint y: 341, distance: 471.0
click at [1176, 341] on div "Có sự phân hóa về tỷ lệ thực hiện các đầu việc trong giai đoạn Define của desig…" at bounding box center [931, 151] width 568 height 522
click at [655, 351] on em "AI Usage" at bounding box center [669, 357] width 44 height 13
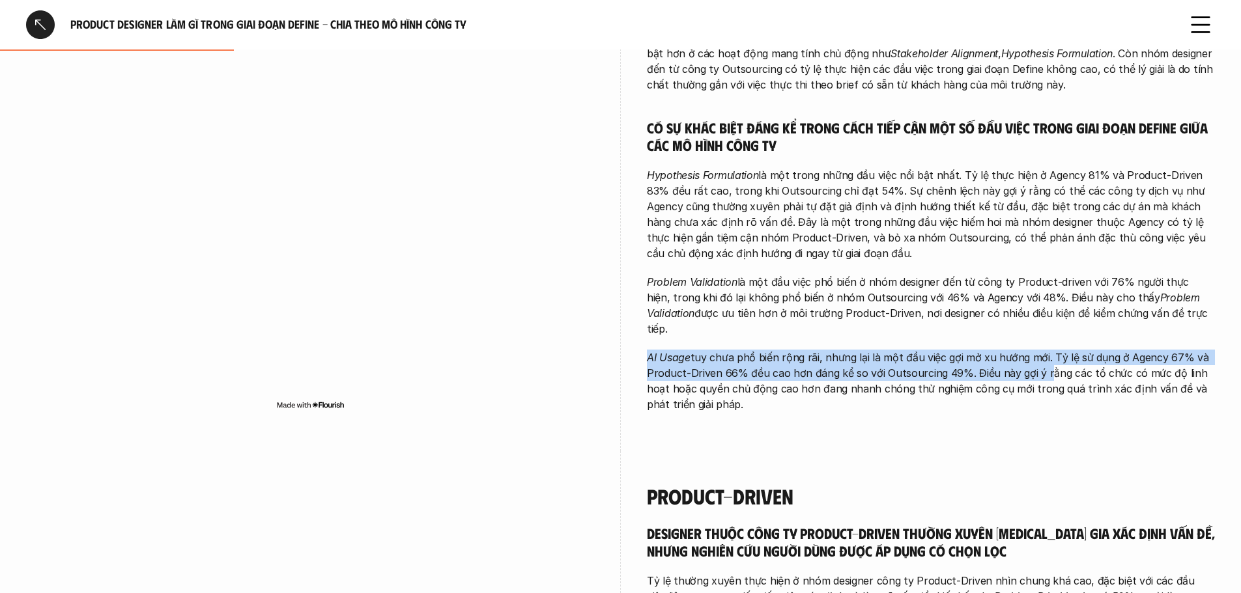
drag, startPoint x: 648, startPoint y: 341, endPoint x: 1040, endPoint y: 354, distance: 391.7
click at [1040, 354] on p "AI Usage tuy chưa phổ biến rộng rãi, nhưng lại là một đầu việc gợi mở xu hướng …" at bounding box center [931, 381] width 568 height 63
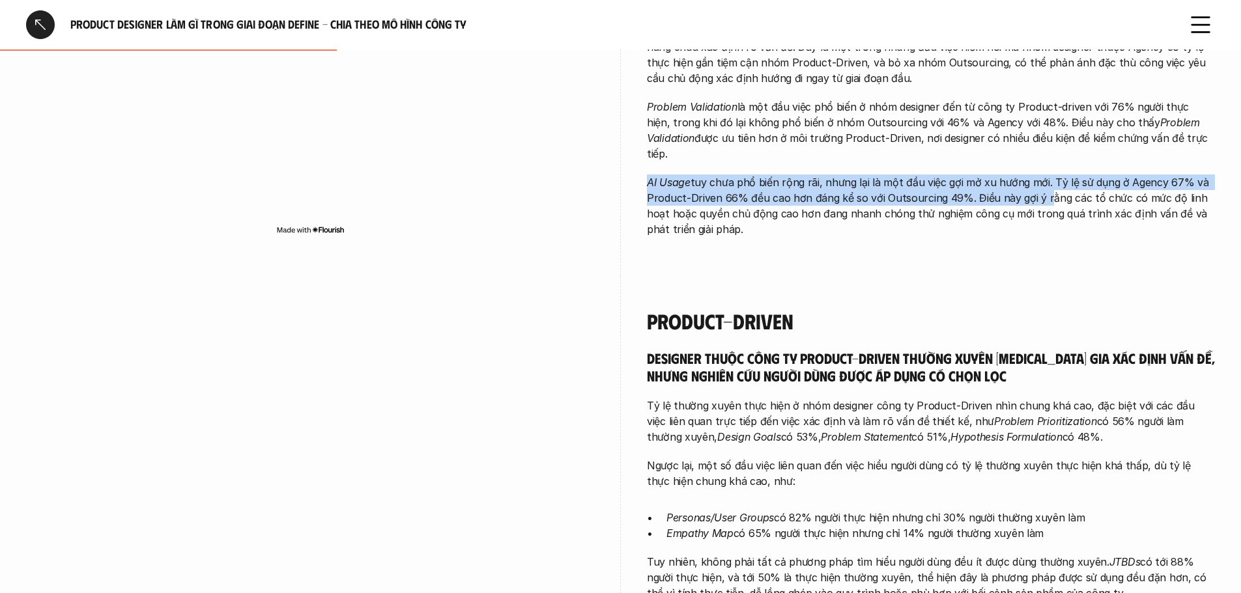
scroll to position [717, 0]
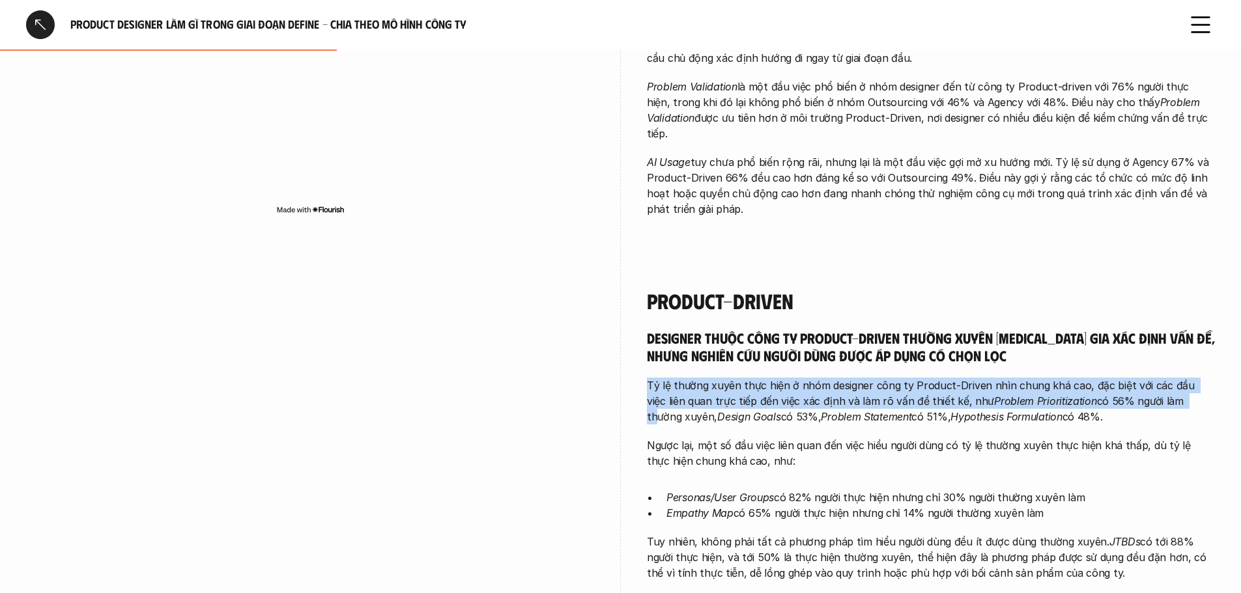
drag, startPoint x: 649, startPoint y: 375, endPoint x: 1162, endPoint y: 380, distance: 512.7
click at [1162, 380] on p "Tỷ lệ thường xuyên thực hiện ở nhóm designer công ty Product-Driven nhìn chung …" at bounding box center [931, 401] width 568 height 47
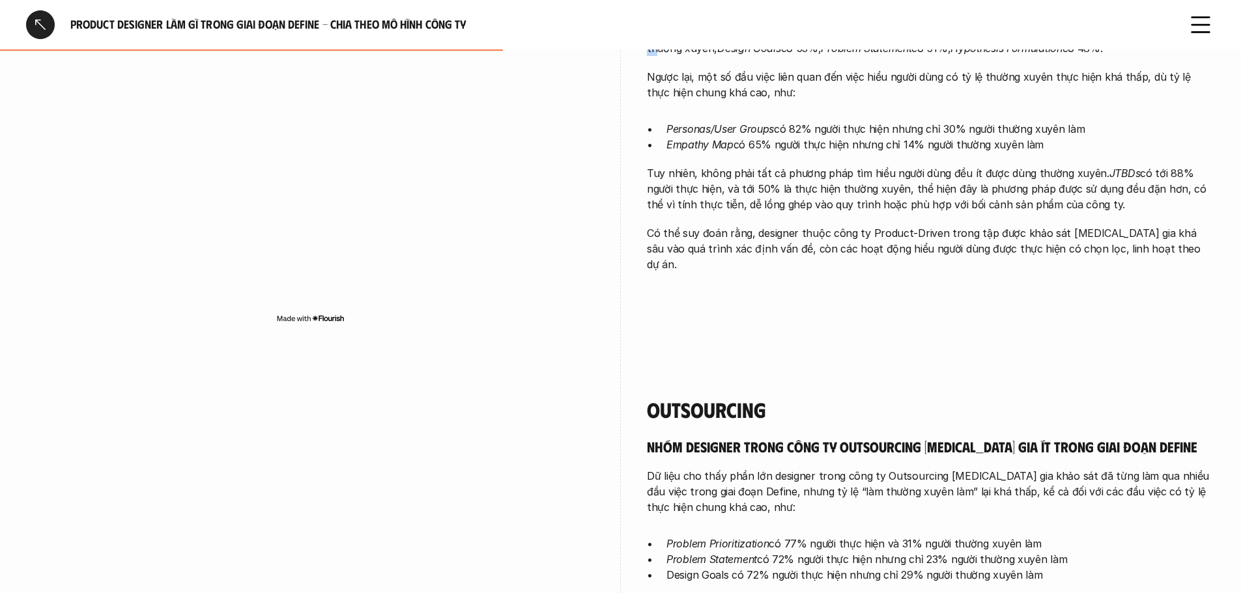
scroll to position [1107, 0]
